Goal: Task Accomplishment & Management: Manage account settings

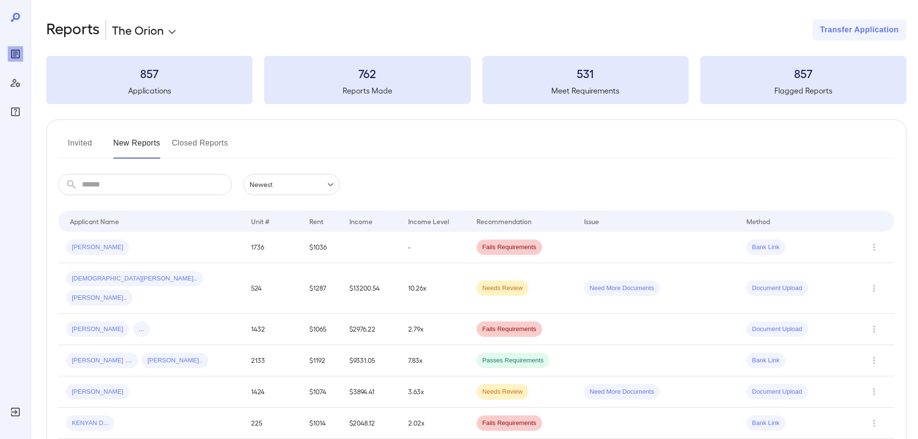
click at [88, 146] on button "Invited" at bounding box center [79, 146] width 43 height 23
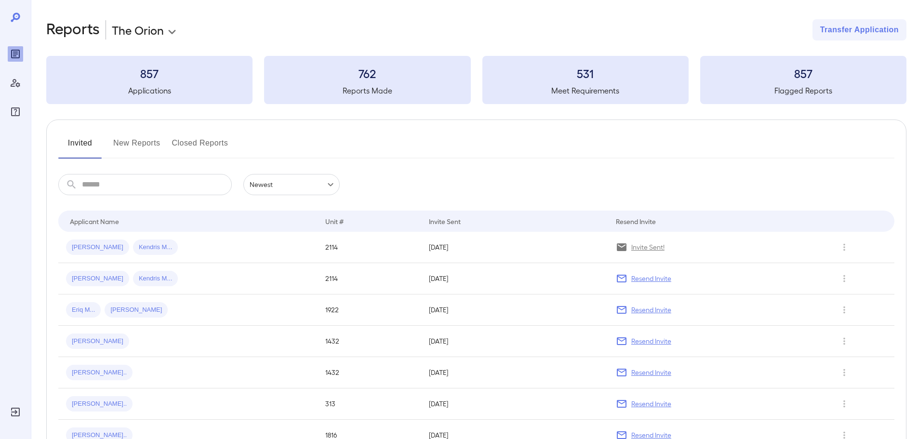
click at [133, 137] on button "New Reports" at bounding box center [136, 146] width 47 height 23
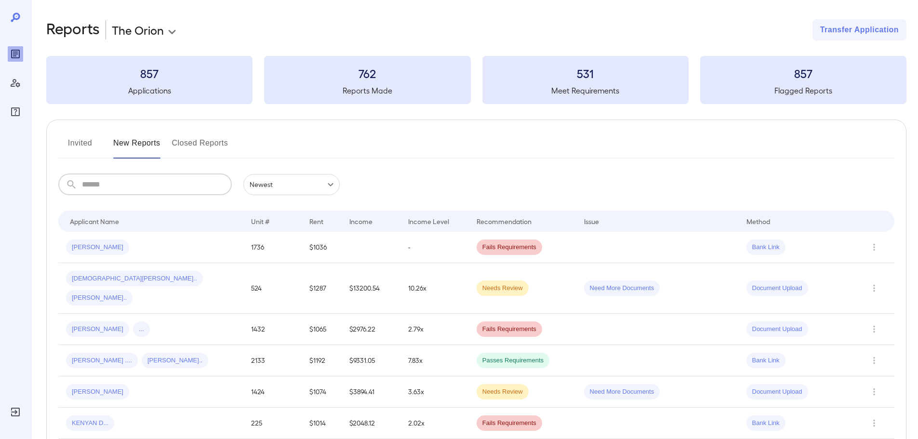
click at [153, 176] on input "text" at bounding box center [157, 184] width 150 height 21
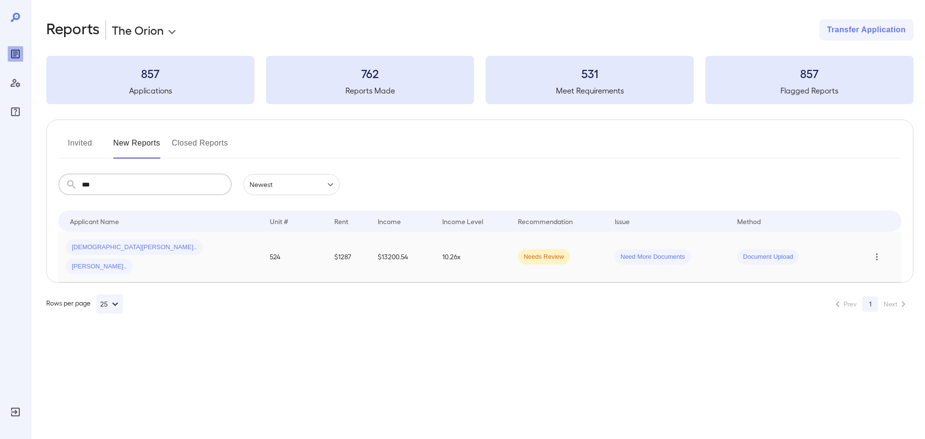
type input "***"
click at [876, 253] on icon "Row Actions" at bounding box center [877, 256] width 2 height 7
click at [878, 266] on li "View Application" at bounding box center [879, 266] width 76 height 15
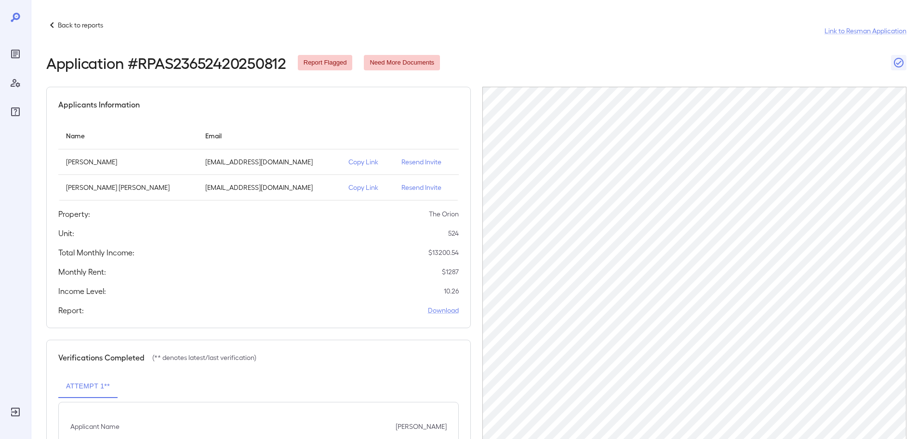
click at [401, 165] on p "Resend Invite" at bounding box center [425, 162] width 49 height 10
click at [401, 164] on p "Resend Invite" at bounding box center [425, 162] width 49 height 10
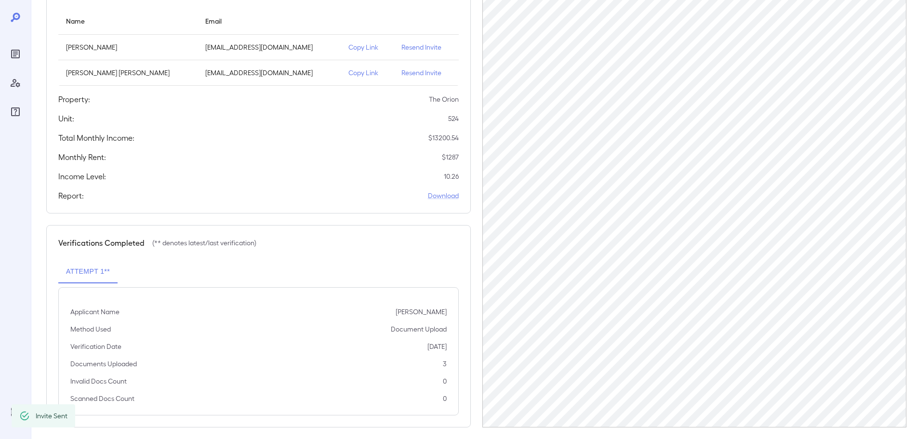
scroll to position [122, 0]
